Goal: Task Accomplishment & Management: Use online tool/utility

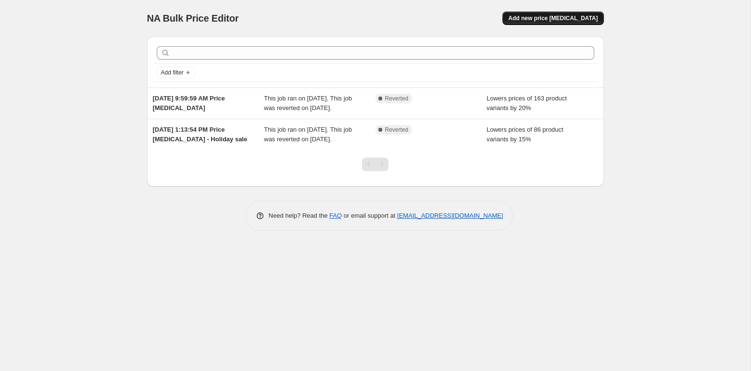
click at [550, 21] on span "Add new price change job" at bounding box center [552, 18] width 89 height 8
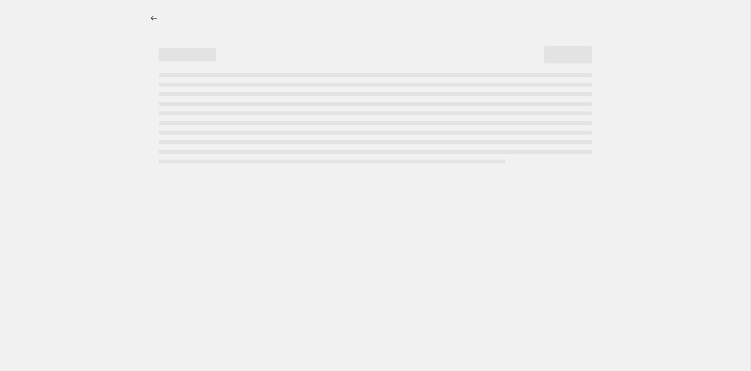
select select "percentage"
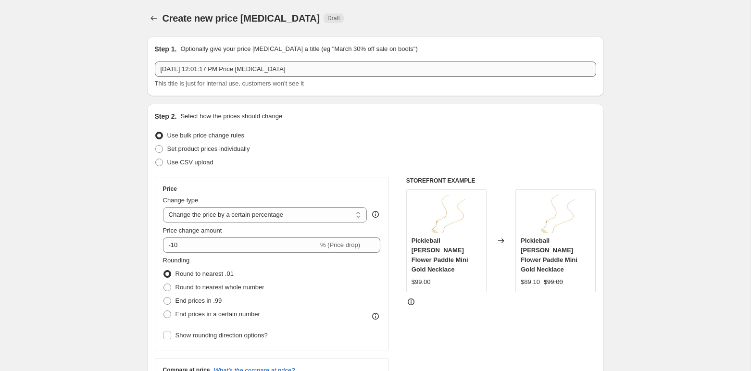
scroll to position [3, 0]
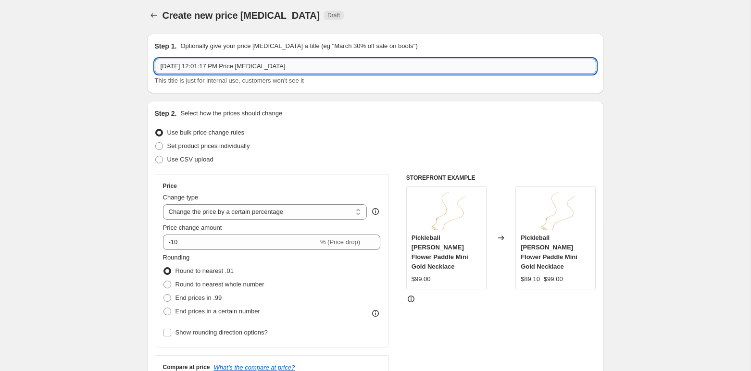
click at [295, 67] on input "Aug 12, 2025, 12:01:17 PM Price change job" at bounding box center [375, 66] width 441 height 15
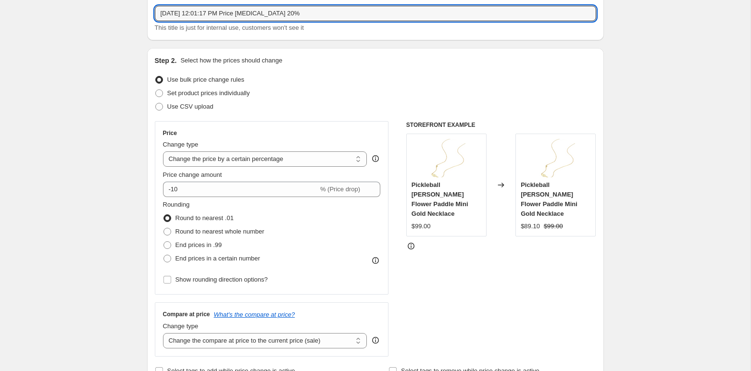
scroll to position [59, 0]
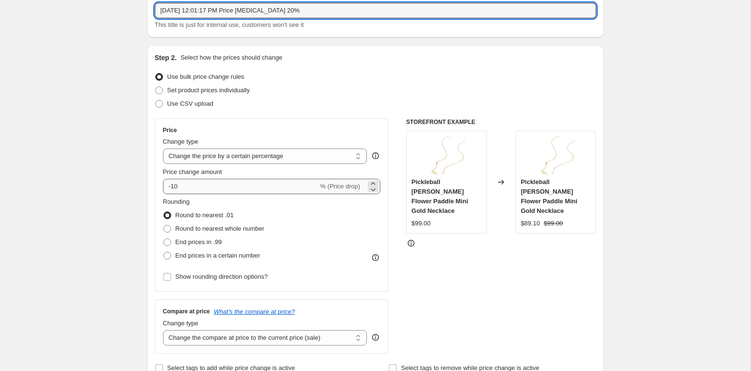
type input "Aug 12, 2025, 12:01:17 PM Price change job 20%"
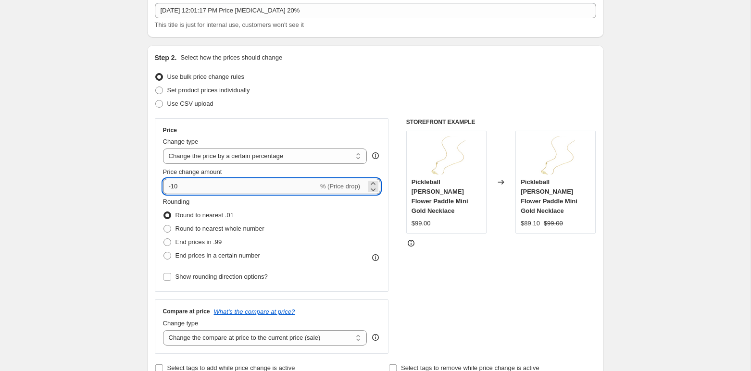
drag, startPoint x: 172, startPoint y: 186, endPoint x: 180, endPoint y: 185, distance: 8.3
click at [180, 185] on input "-10" at bounding box center [240, 186] width 155 height 15
type input "-20"
click at [148, 189] on div "Step 2. Select how the prices should change Use bulk price change rules Set pro…" at bounding box center [375, 214] width 457 height 338
click at [168, 255] on span at bounding box center [167, 256] width 8 height 8
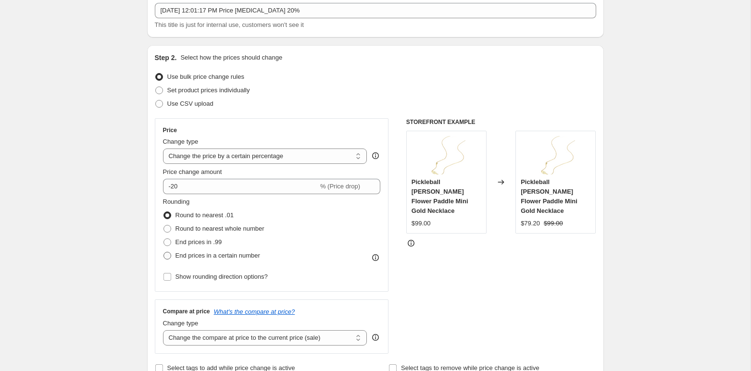
click at [164, 252] on input "End prices in a certain number" at bounding box center [163, 252] width 0 height 0
radio input "true"
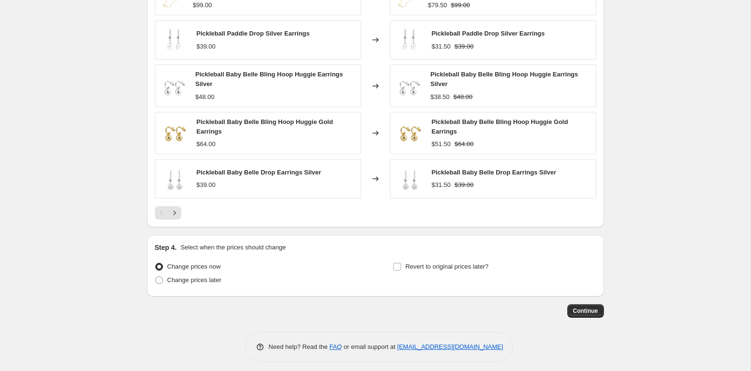
scroll to position [651, 0]
click at [397, 262] on input "Revert to original prices later?" at bounding box center [397, 266] width 8 height 8
checkbox input "true"
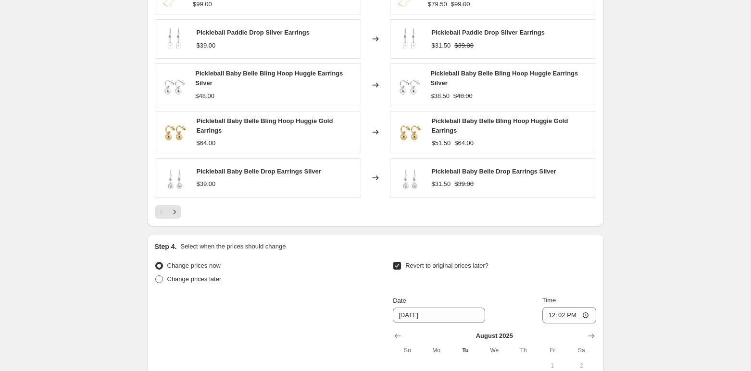
click at [159, 276] on span at bounding box center [159, 280] width 8 height 8
click at [156, 276] on input "Change prices later" at bounding box center [155, 276] width 0 height 0
radio input "true"
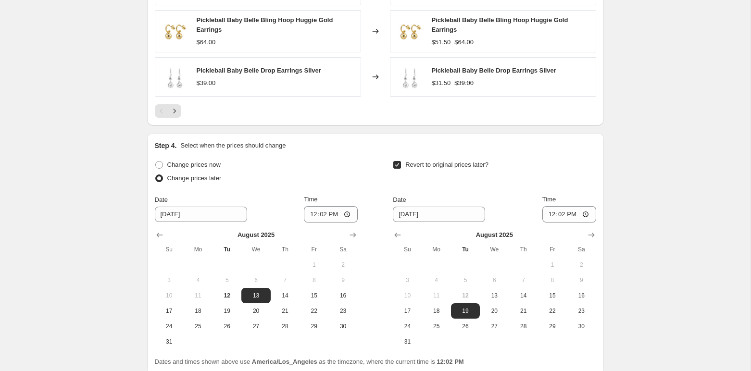
scroll to position [760, 0]
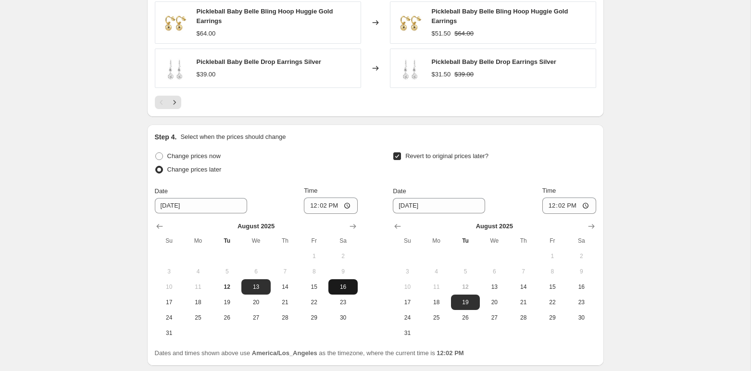
click at [344, 284] on span "16" at bounding box center [342, 287] width 21 height 8
type input "8/16/2025"
click at [596, 223] on button "Show next month, September 2025" at bounding box center [591, 226] width 13 height 13
click at [463, 314] on span "30" at bounding box center [465, 318] width 21 height 8
type input "9/30/2025"
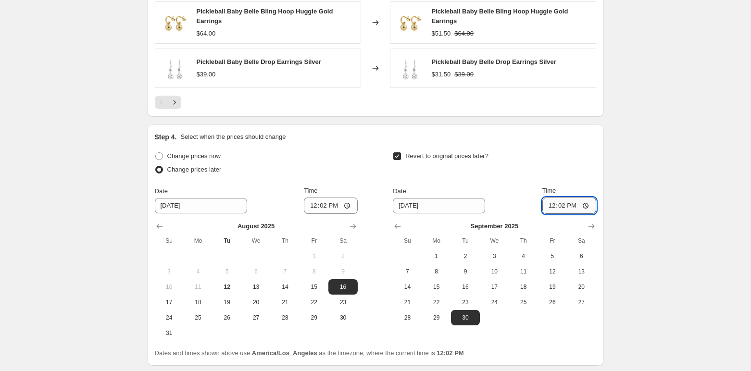
click at [562, 201] on input "12:02" at bounding box center [569, 206] width 54 height 16
click at [550, 202] on input "12:02" at bounding box center [569, 206] width 54 height 16
type input "23:02"
click at [570, 161] on div "Revert to original prices later?" at bounding box center [494, 164] width 203 height 29
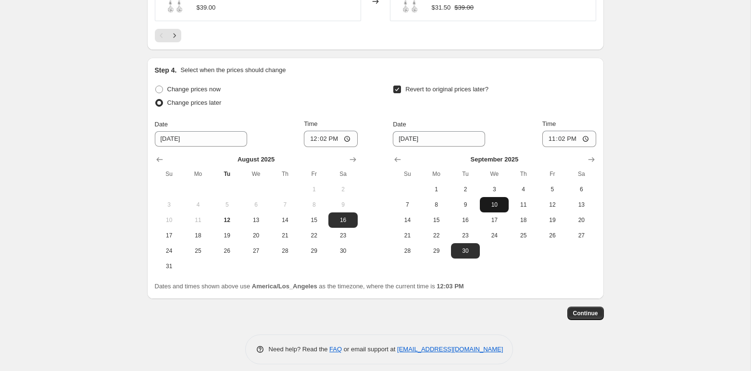
scroll to position [830, 0]
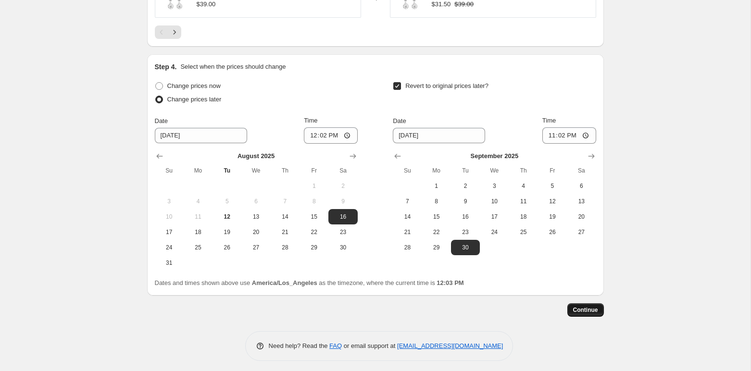
click at [590, 307] on span "Continue" at bounding box center [585, 310] width 25 height 8
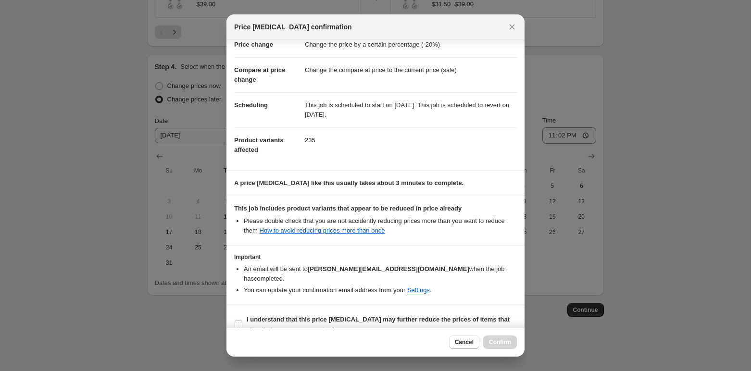
scroll to position [29, 0]
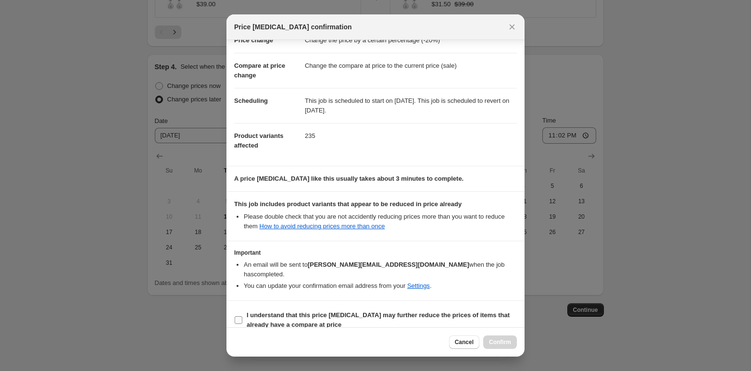
click at [238, 316] on input "I understand that this price change job may further reduce the prices of items …" at bounding box center [239, 320] width 8 height 8
checkbox input "true"
click at [500, 344] on span "Confirm" at bounding box center [500, 343] width 22 height 8
